Goal: Find specific page/section: Find specific page/section

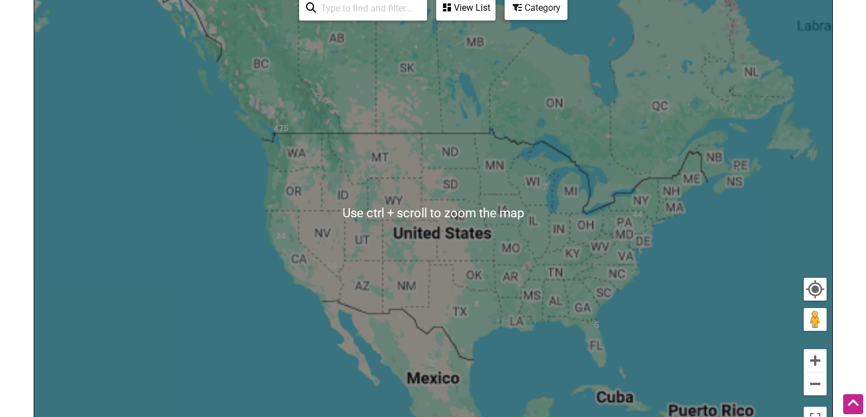
scroll to position [268, 0]
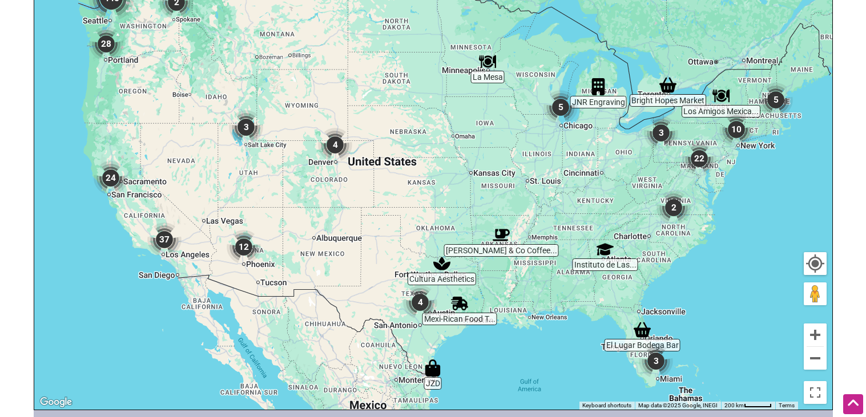
click at [657, 268] on div "To navigate, press the arrow keys." at bounding box center [433, 188] width 798 height 444
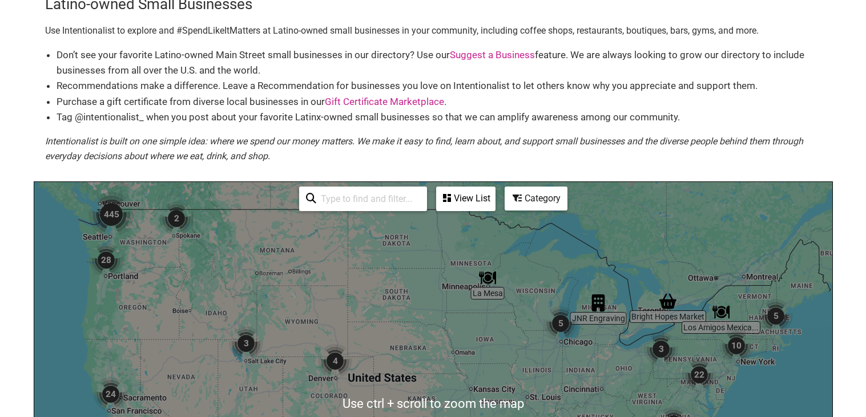
scroll to position [53, 0]
click at [370, 203] on input "search" at bounding box center [368, 198] width 104 height 22
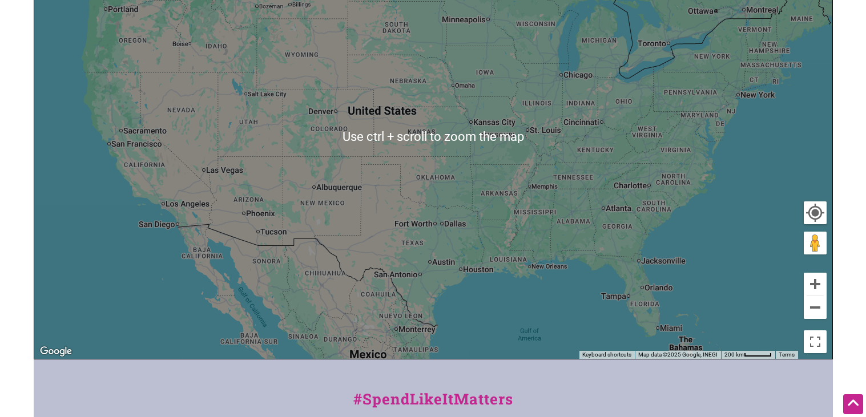
scroll to position [245, 0]
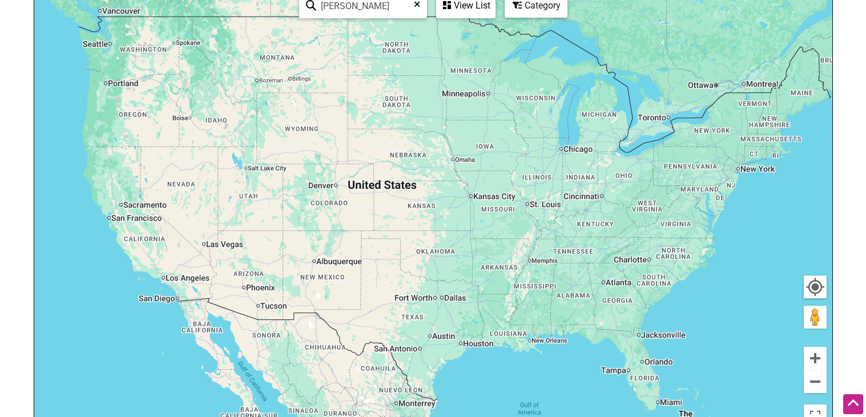
type input "[PERSON_NAME]"
click at [442, 286] on div "To navigate, press the arrow keys." at bounding box center [433, 211] width 798 height 444
click at [661, 293] on div "To navigate, press the arrow keys." at bounding box center [433, 211] width 798 height 444
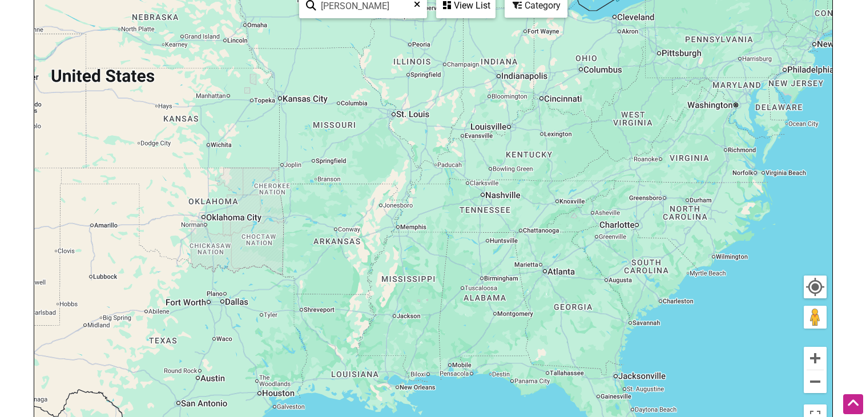
click at [657, 287] on div "To navigate, press the arrow keys." at bounding box center [433, 211] width 798 height 444
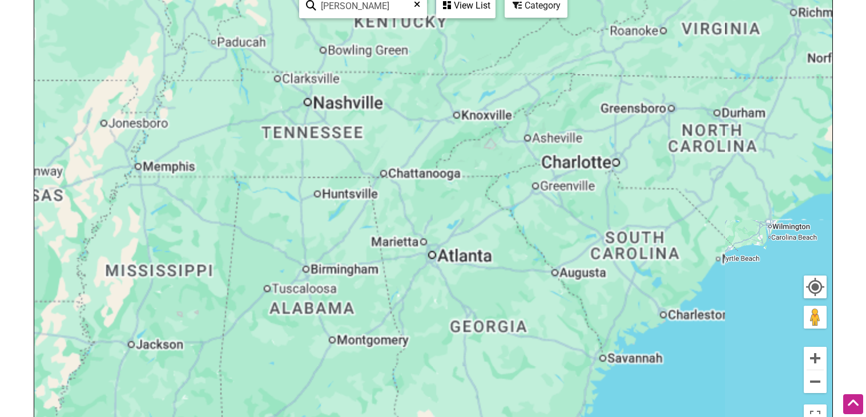
click at [657, 287] on div "To navigate, press the arrow keys." at bounding box center [433, 211] width 798 height 444
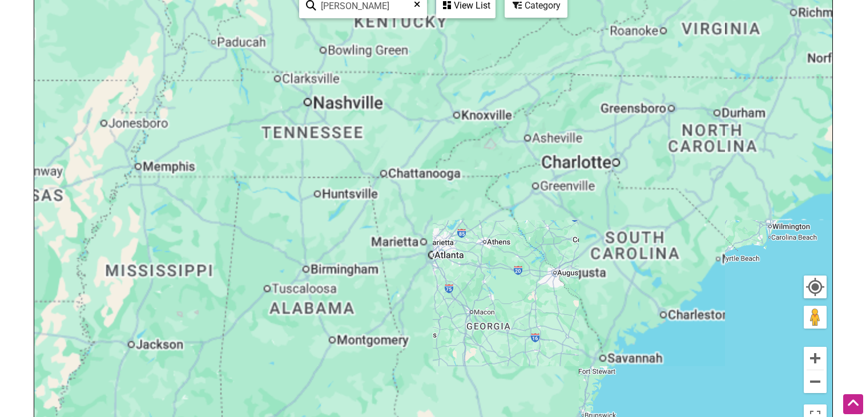
click at [657, 287] on div "To navigate, press the arrow keys." at bounding box center [433, 211] width 798 height 444
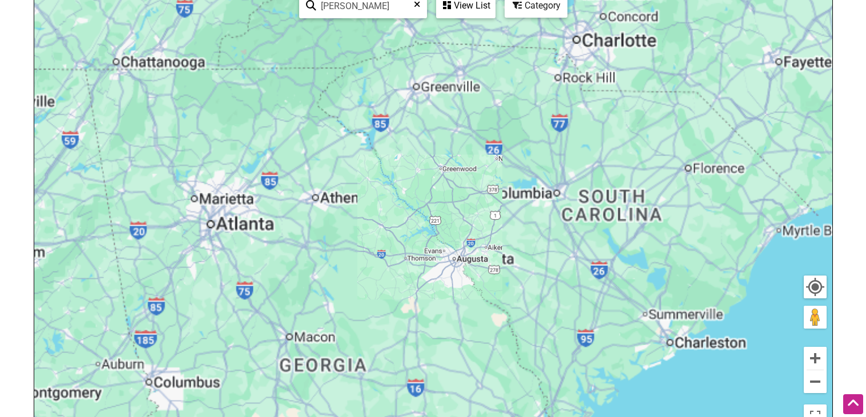
click at [657, 287] on div "To navigate, press the arrow keys." at bounding box center [433, 211] width 798 height 444
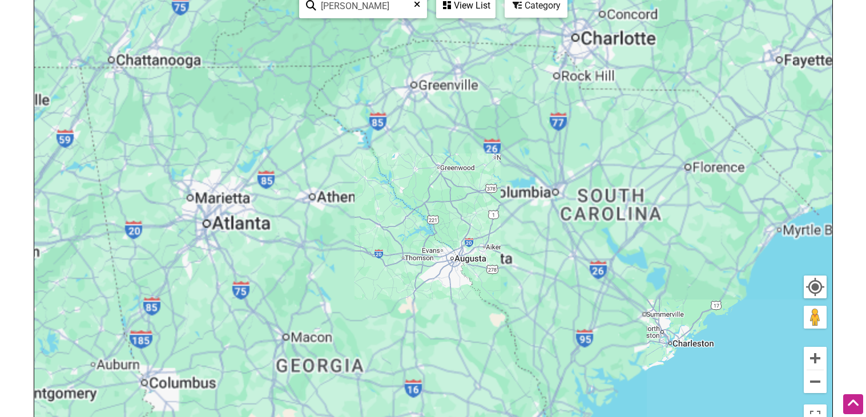
click at [657, 287] on div "To navigate, press the arrow keys." at bounding box center [433, 211] width 798 height 444
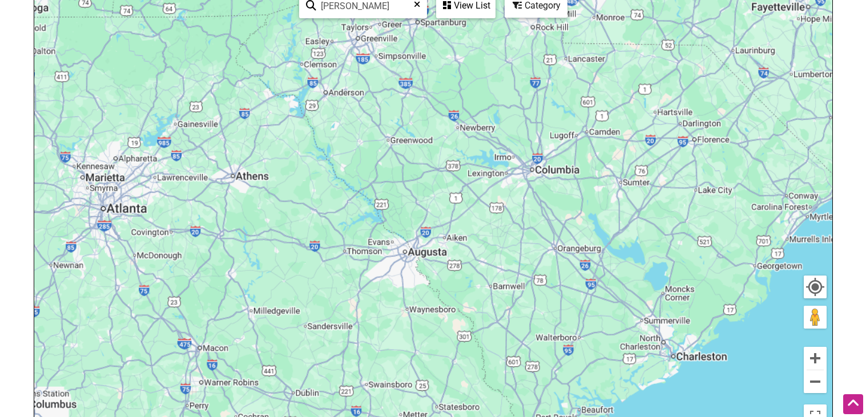
click at [657, 287] on div "To navigate, press the arrow keys." at bounding box center [433, 211] width 798 height 444
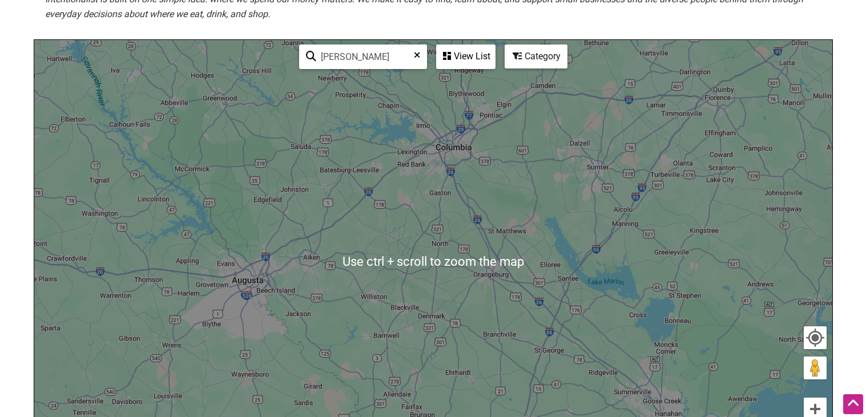
scroll to position [191, 0]
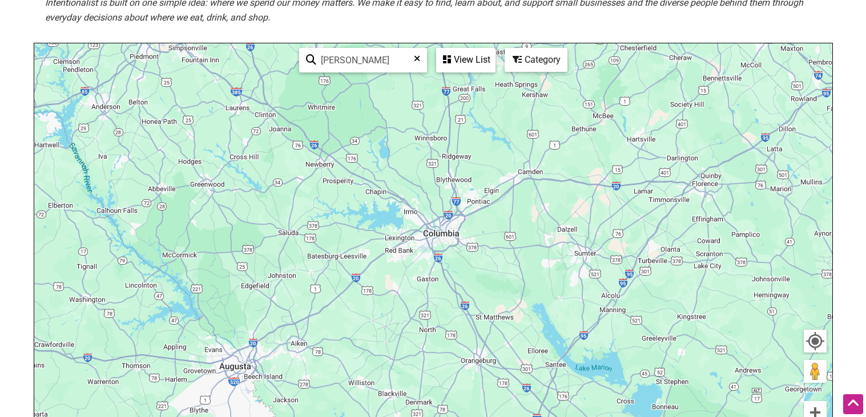
drag, startPoint x: 452, startPoint y: 181, endPoint x: 441, endPoint y: 265, distance: 84.7
click at [441, 265] on div "To navigate, press the arrow keys." at bounding box center [433, 265] width 798 height 444
click at [706, 191] on div "To navigate, press the arrow keys." at bounding box center [433, 265] width 798 height 444
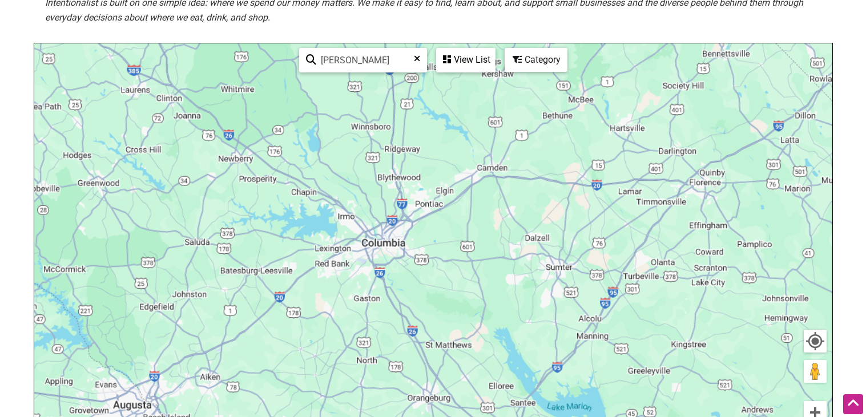
click at [706, 191] on div "To navigate, press the arrow keys." at bounding box center [433, 265] width 798 height 444
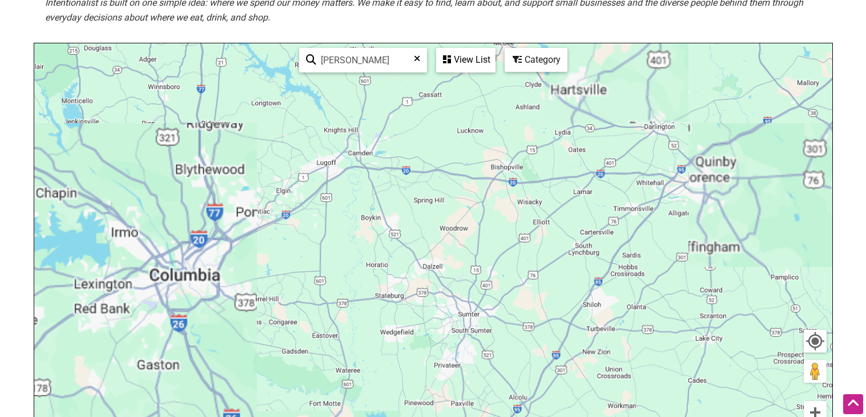
click at [706, 191] on div "To navigate, press the arrow keys." at bounding box center [433, 265] width 798 height 444
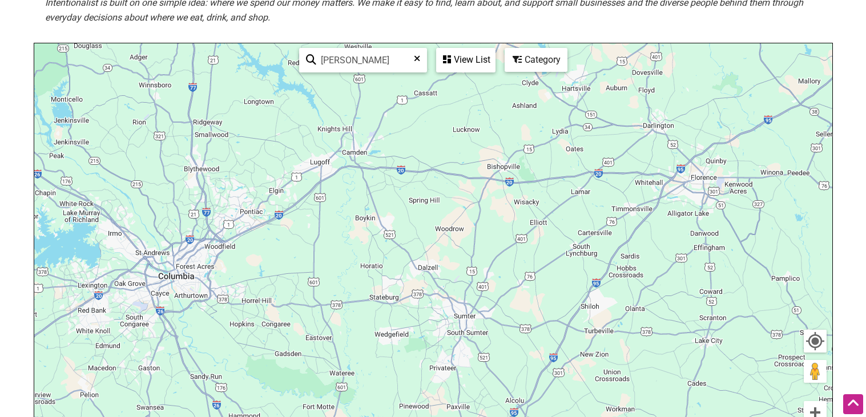
click at [706, 191] on div "To navigate, press the arrow keys." at bounding box center [433, 265] width 798 height 444
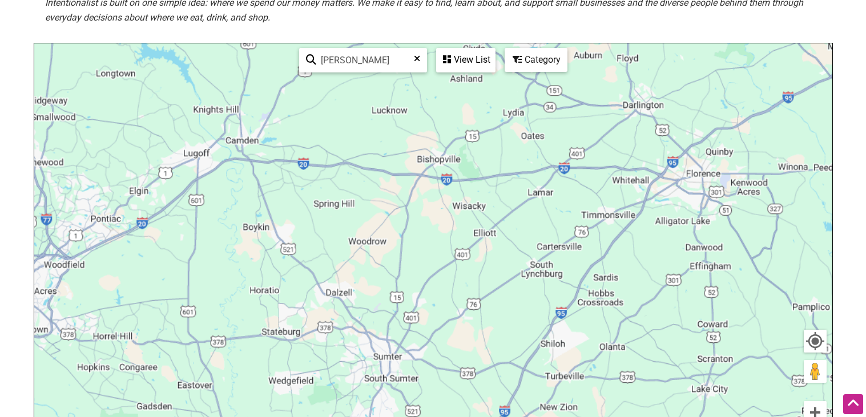
click at [706, 191] on div "To navigate, press the arrow keys." at bounding box center [433, 265] width 798 height 444
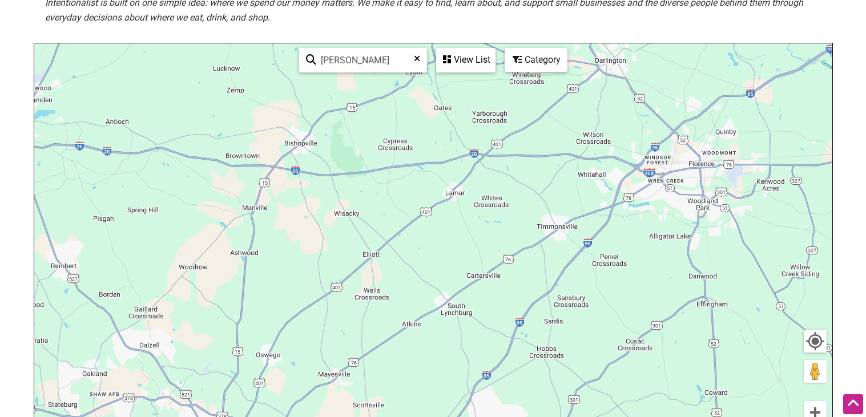
click at [698, 171] on div "To navigate, press the arrow keys." at bounding box center [433, 265] width 798 height 444
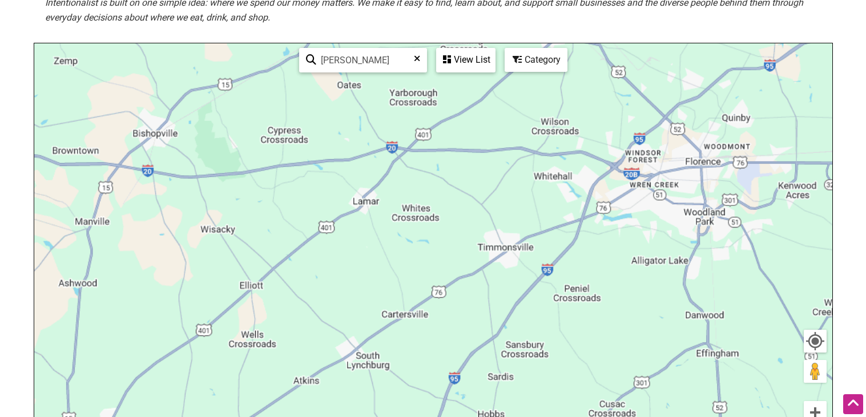
click at [698, 171] on div "To navigate, press the arrow keys." at bounding box center [433, 265] width 798 height 444
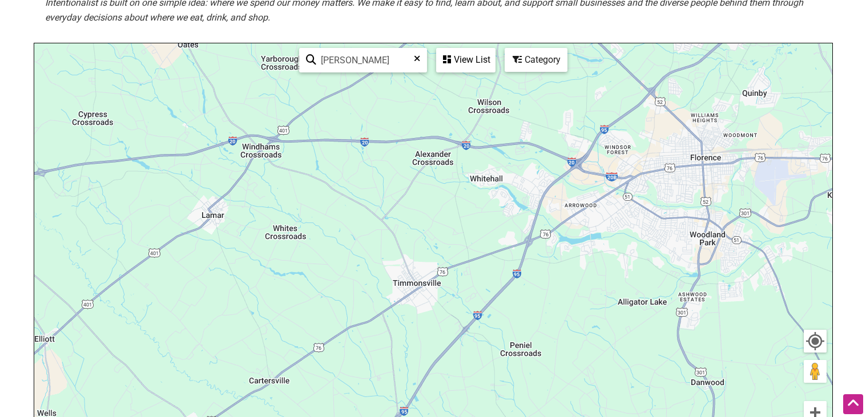
click at [698, 171] on div "To navigate, press the arrow keys." at bounding box center [433, 265] width 798 height 444
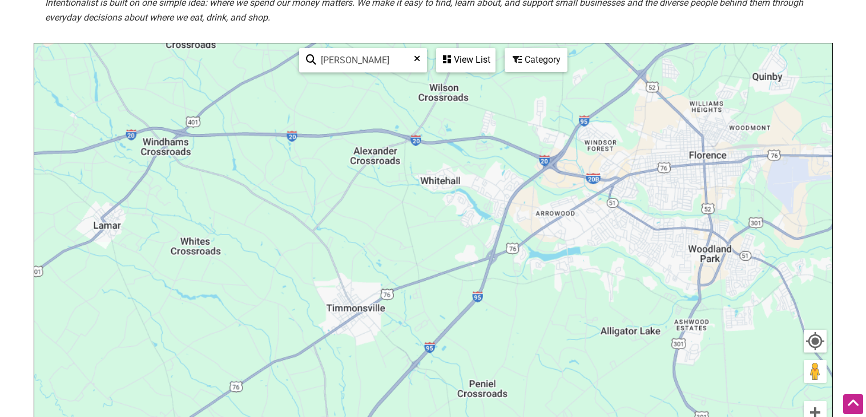
click at [698, 171] on div "To navigate, press the arrow keys." at bounding box center [433, 265] width 798 height 444
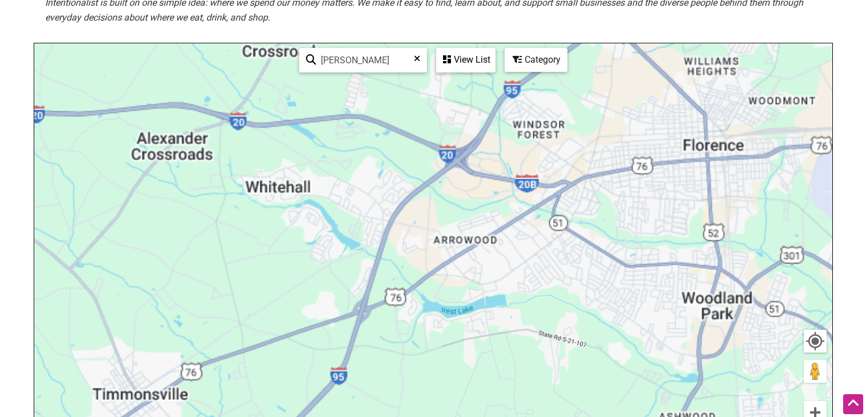
click at [698, 171] on div "To navigate, press the arrow keys." at bounding box center [433, 265] width 798 height 444
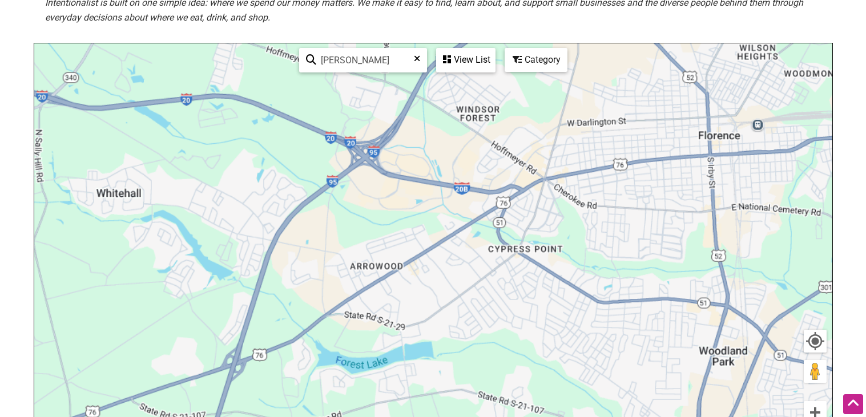
click at [698, 171] on div "To navigate, press the arrow keys." at bounding box center [433, 265] width 798 height 444
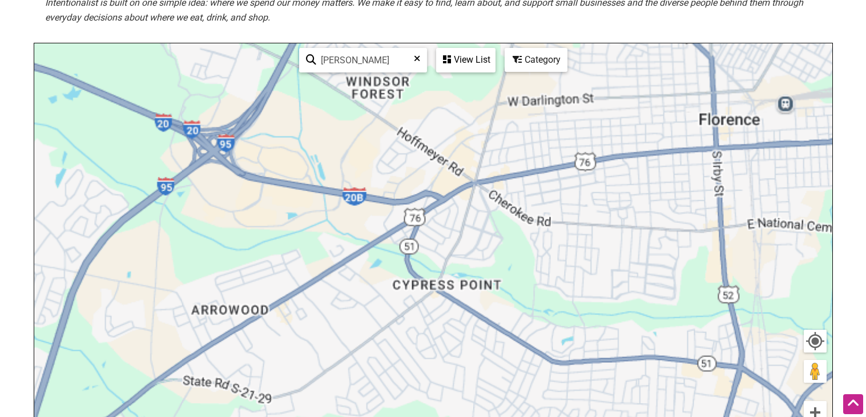
click at [698, 171] on div "To navigate, press the arrow keys." at bounding box center [433, 265] width 798 height 444
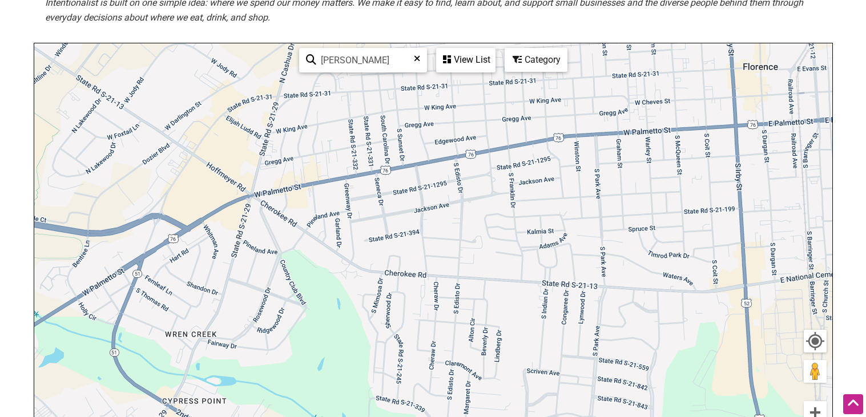
click at [742, 123] on div "To navigate, press the arrow keys." at bounding box center [433, 265] width 798 height 444
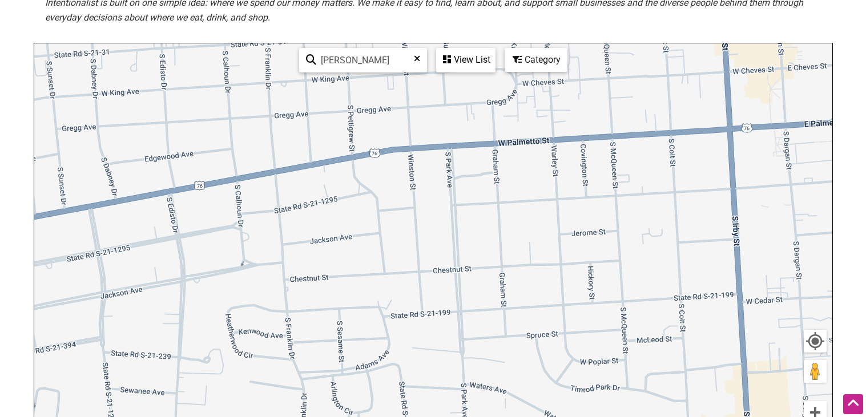
click at [418, 58] on icon at bounding box center [417, 62] width 6 height 17
click at [419, 153] on div "To navigate, press the arrow keys." at bounding box center [433, 265] width 798 height 444
click at [387, 88] on link "See All" at bounding box center [383, 84] width 23 height 9
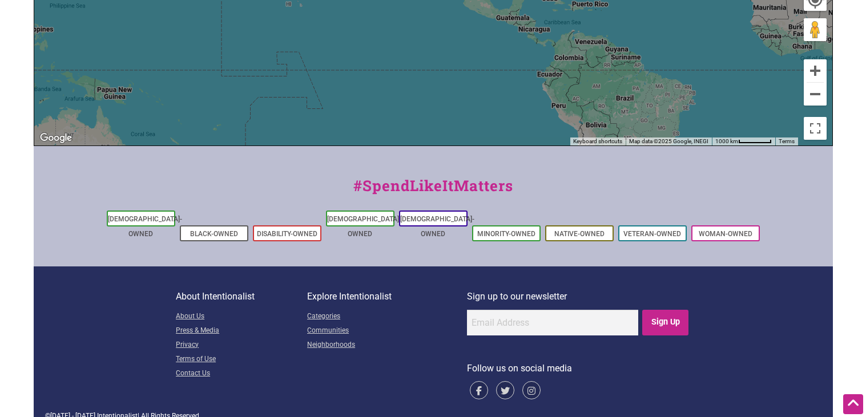
scroll to position [532, 0]
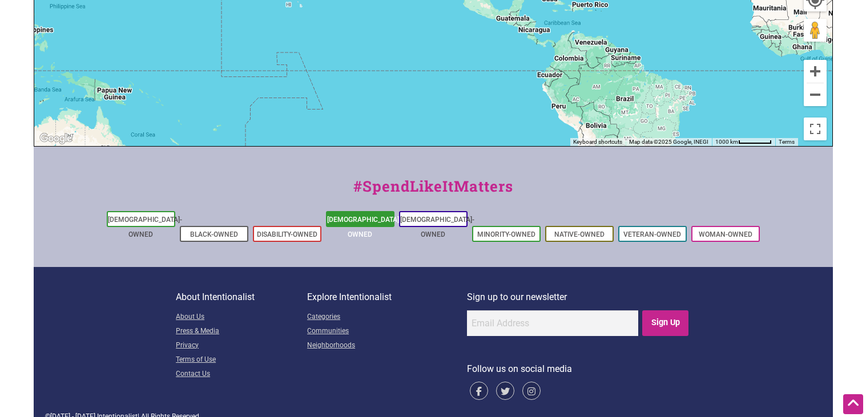
click at [374, 222] on link "[DEMOGRAPHIC_DATA]-Owned" at bounding box center [364, 227] width 74 height 23
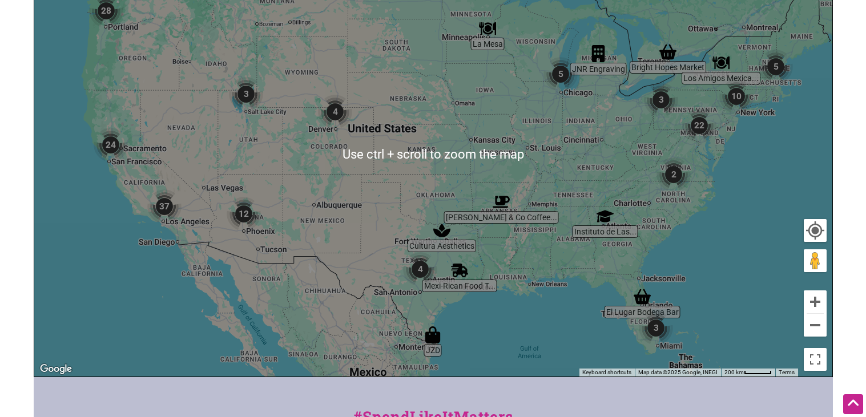
scroll to position [305, 0]
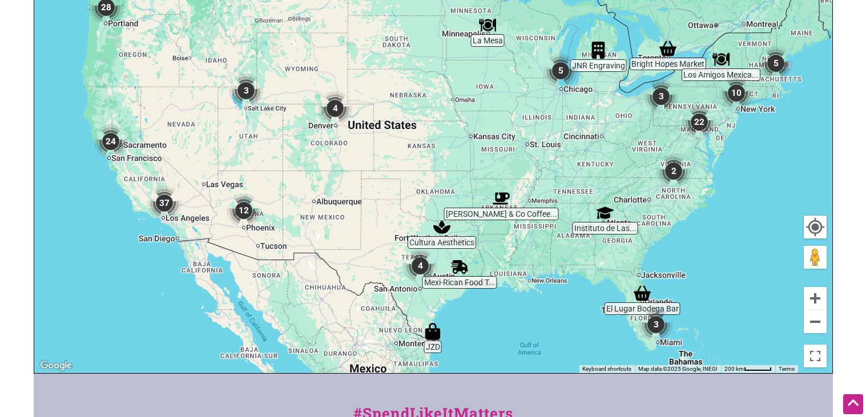
click at [676, 174] on img "2" at bounding box center [674, 171] width 34 height 34
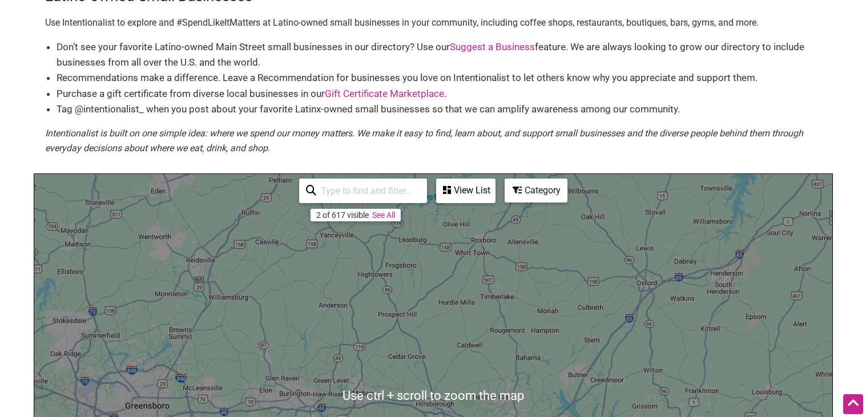
scroll to position [41, 0]
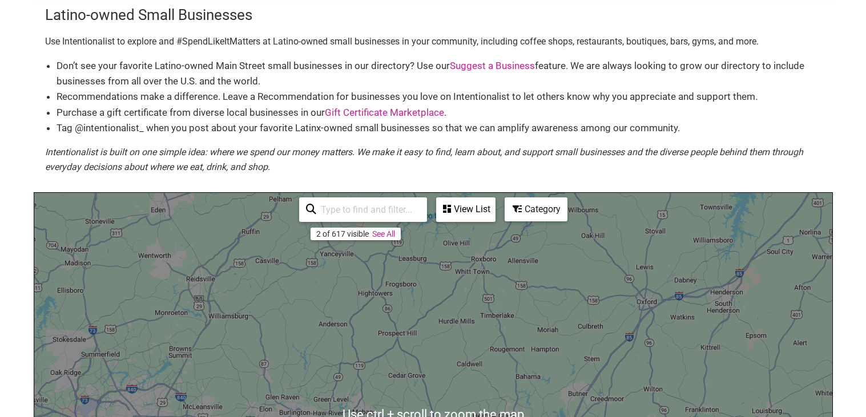
click at [342, 201] on input "search" at bounding box center [368, 210] width 104 height 22
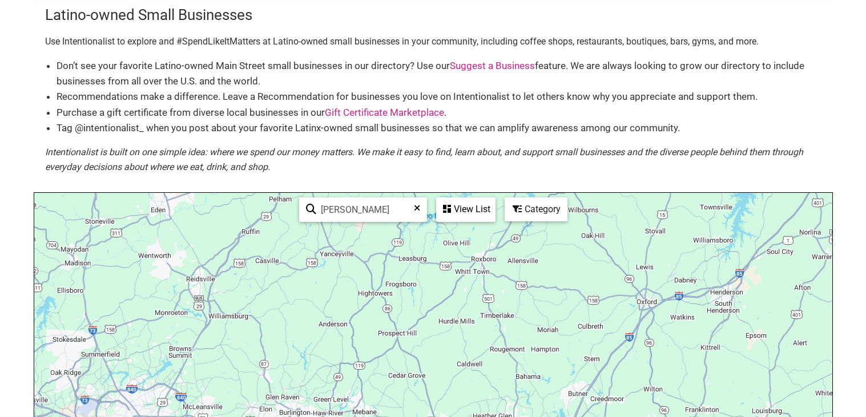
type input "[PERSON_NAME]"
click at [481, 204] on div "View List" at bounding box center [465, 210] width 57 height 22
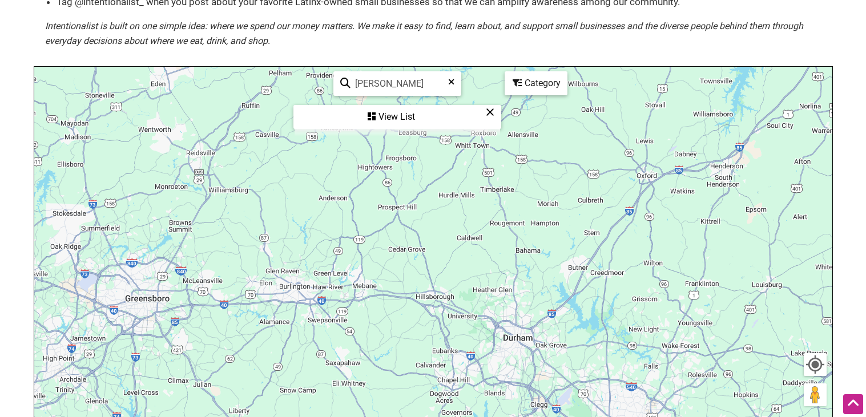
scroll to position [167, 0]
click at [500, 107] on div "Category" at bounding box center [398, 118] width 206 height 22
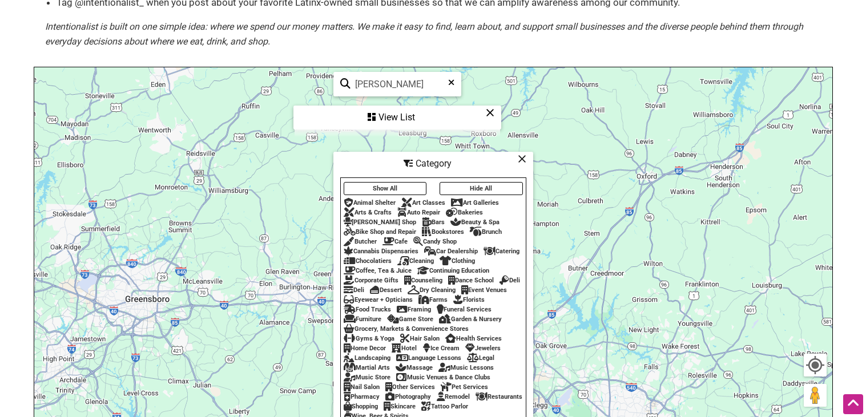
click at [524, 159] on icon at bounding box center [522, 159] width 9 height 1
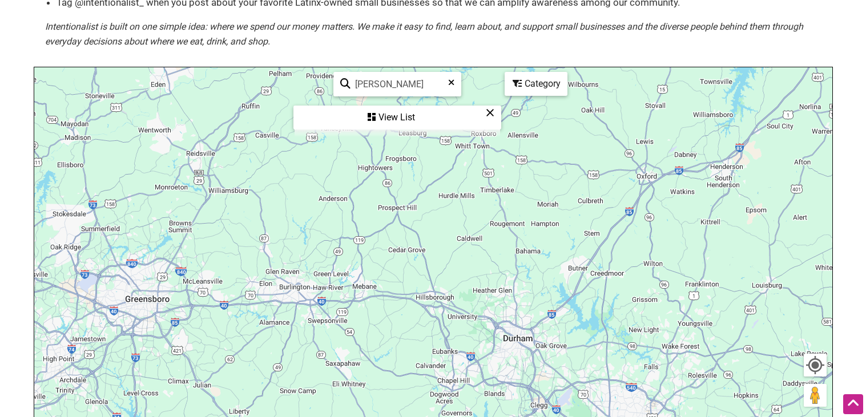
click at [490, 113] on icon at bounding box center [490, 112] width 9 height 1
